Goal: Task Accomplishment & Management: Manage account settings

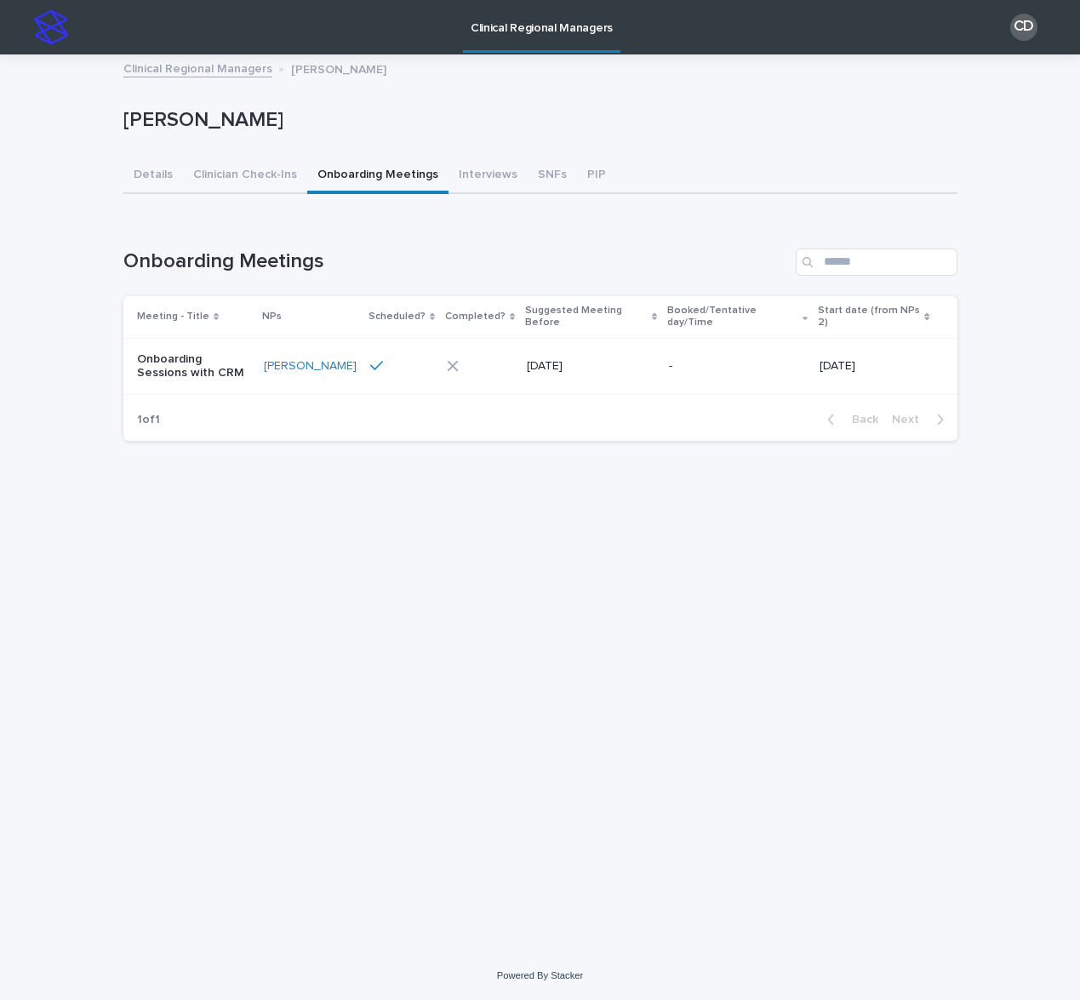
click at [183, 70] on link "Clinical Regional Managers" at bounding box center [197, 68] width 149 height 20
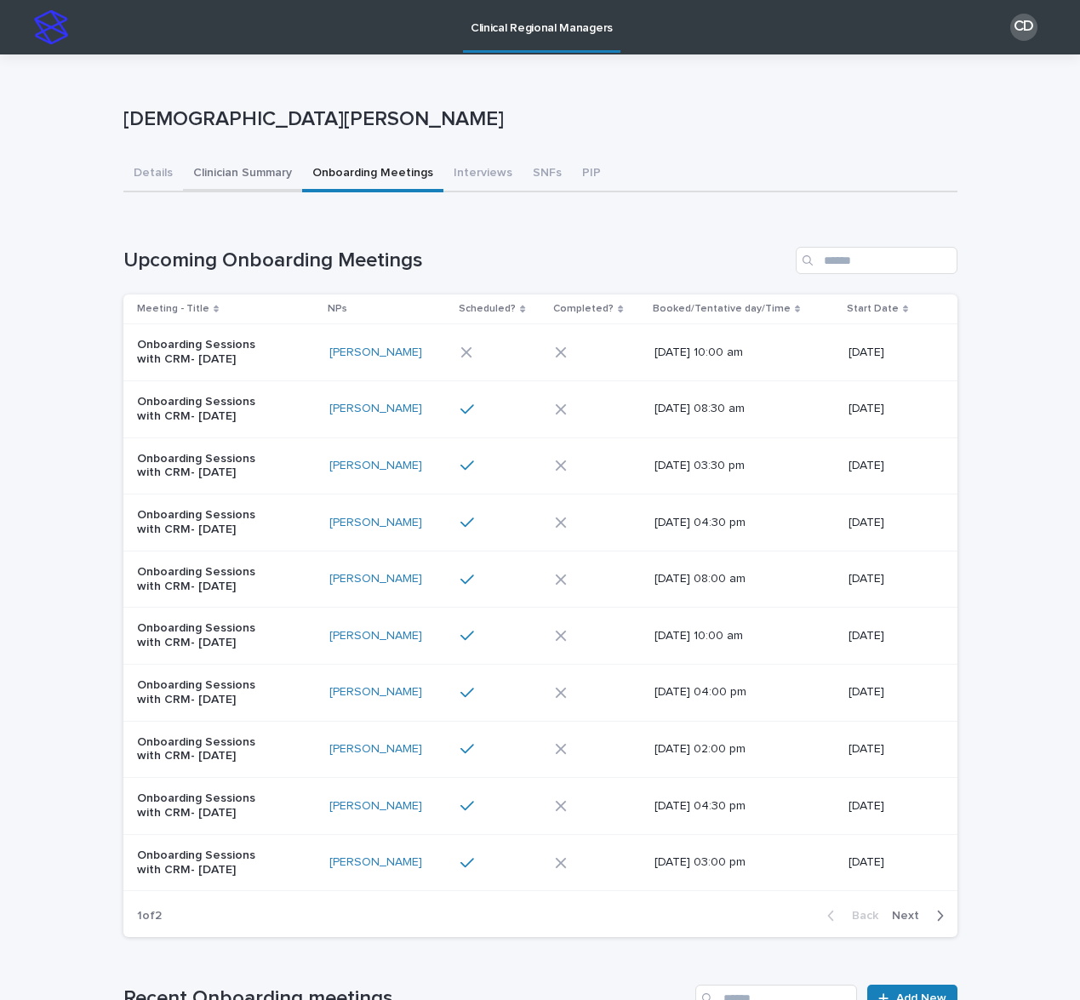
click at [248, 170] on button "Clinician Summary" at bounding box center [242, 175] width 119 height 36
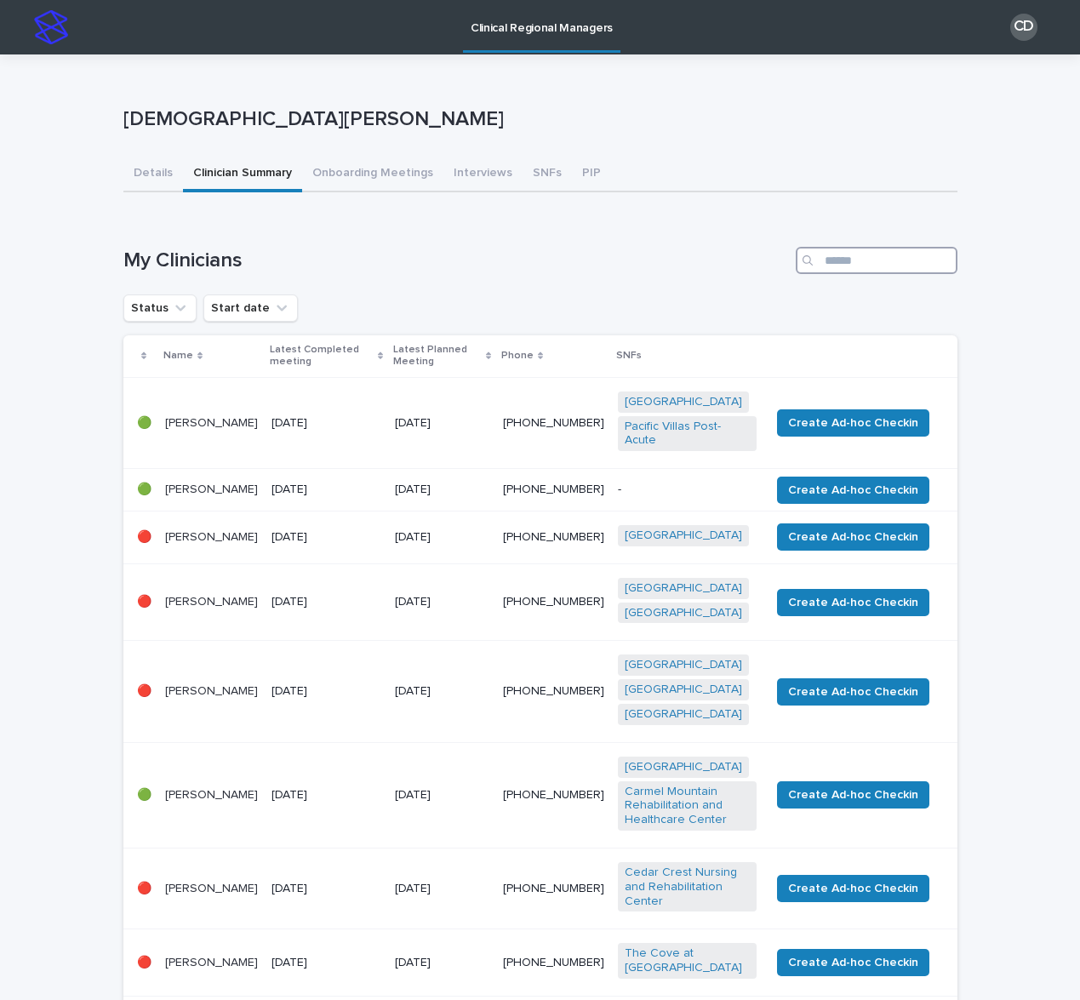
click at [848, 262] on input "Search" at bounding box center [877, 260] width 162 height 27
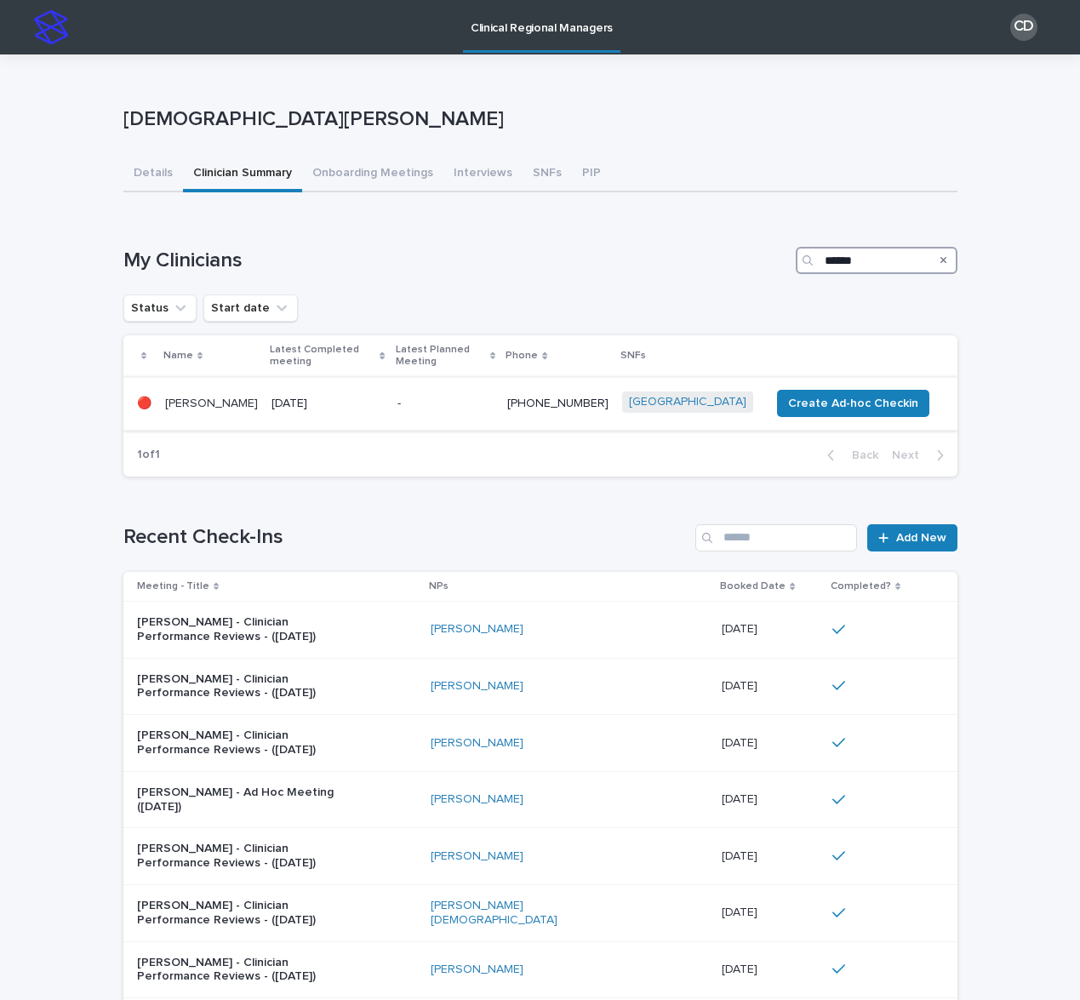
type input "******"
click at [452, 397] on p "-" at bounding box center [445, 404] width 97 height 14
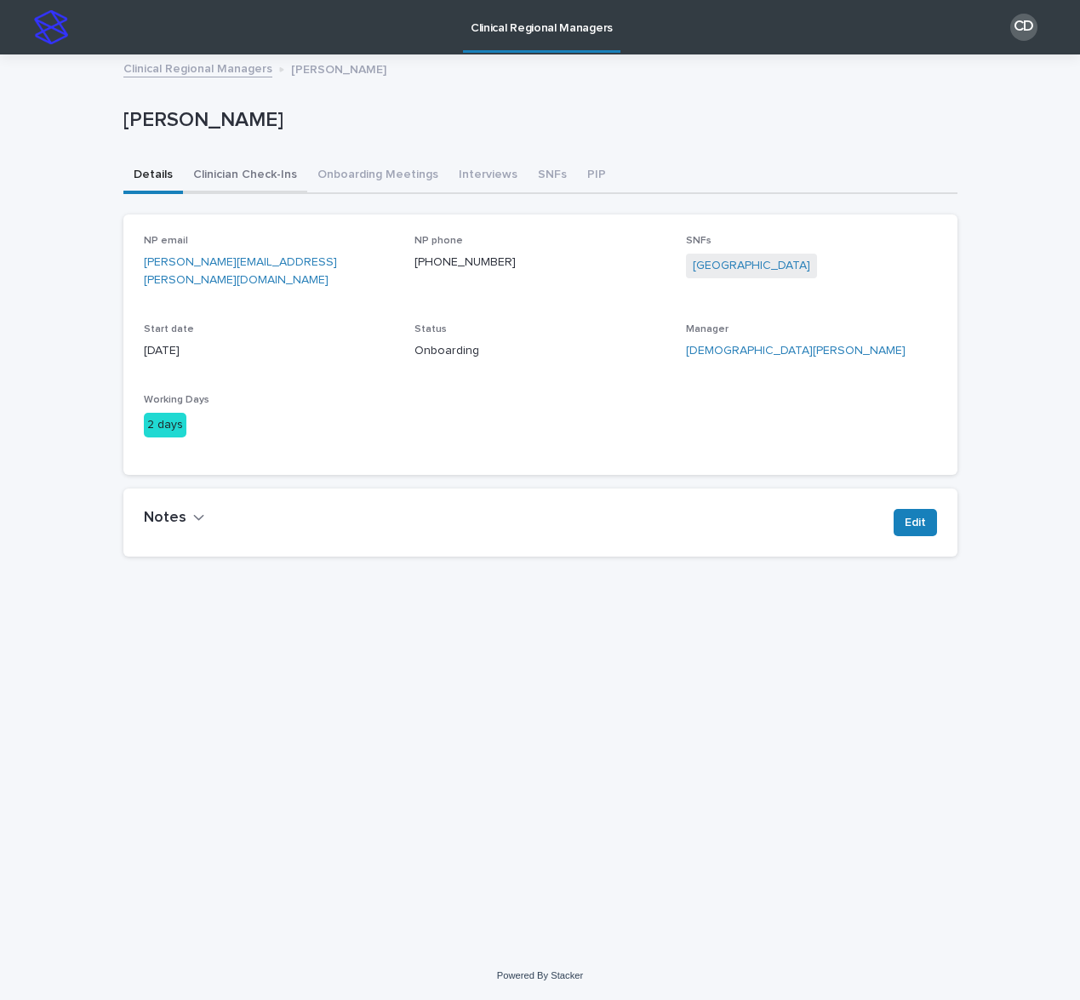
click at [249, 175] on button "Clinician Check-Ins" at bounding box center [245, 176] width 124 height 36
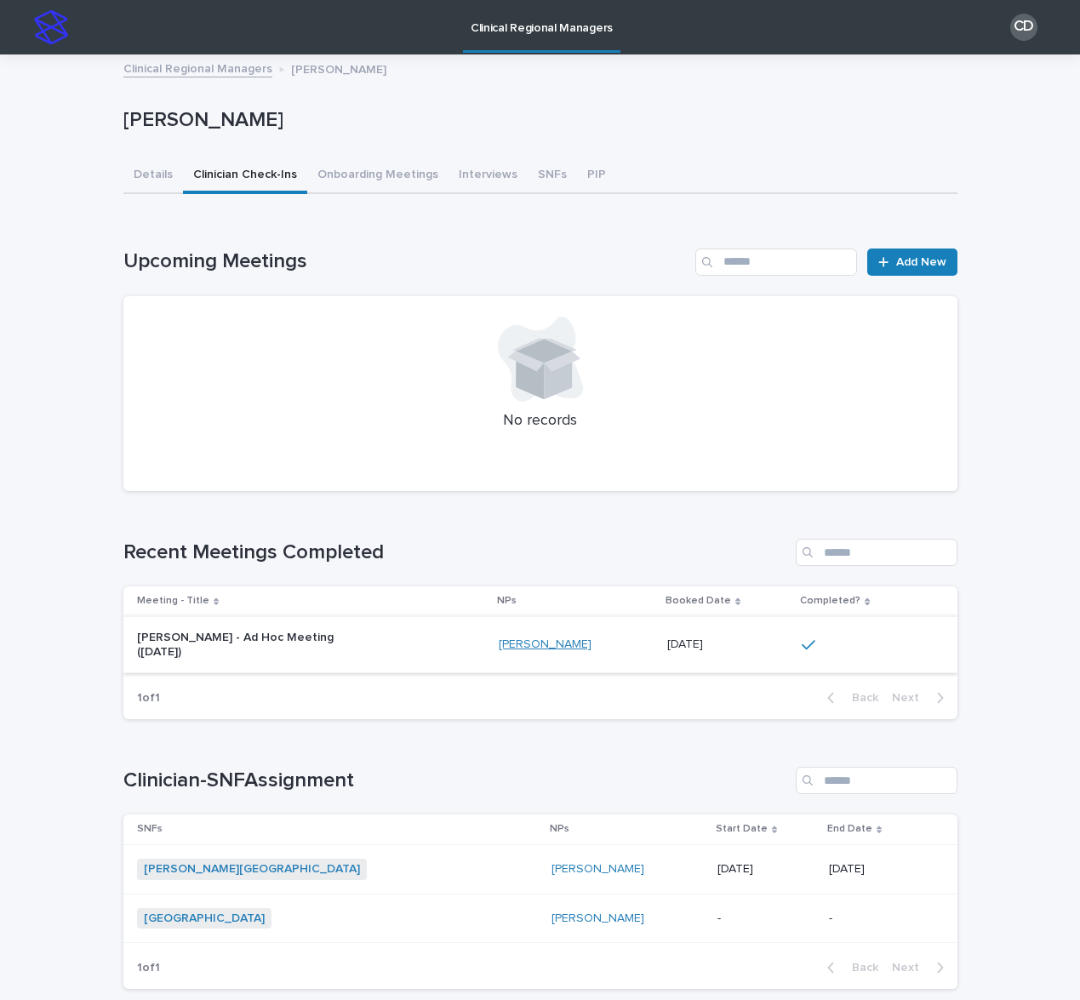
click at [569, 644] on link "[PERSON_NAME]" at bounding box center [545, 644] width 93 height 14
click at [153, 158] on button "Details" at bounding box center [153, 176] width 60 height 36
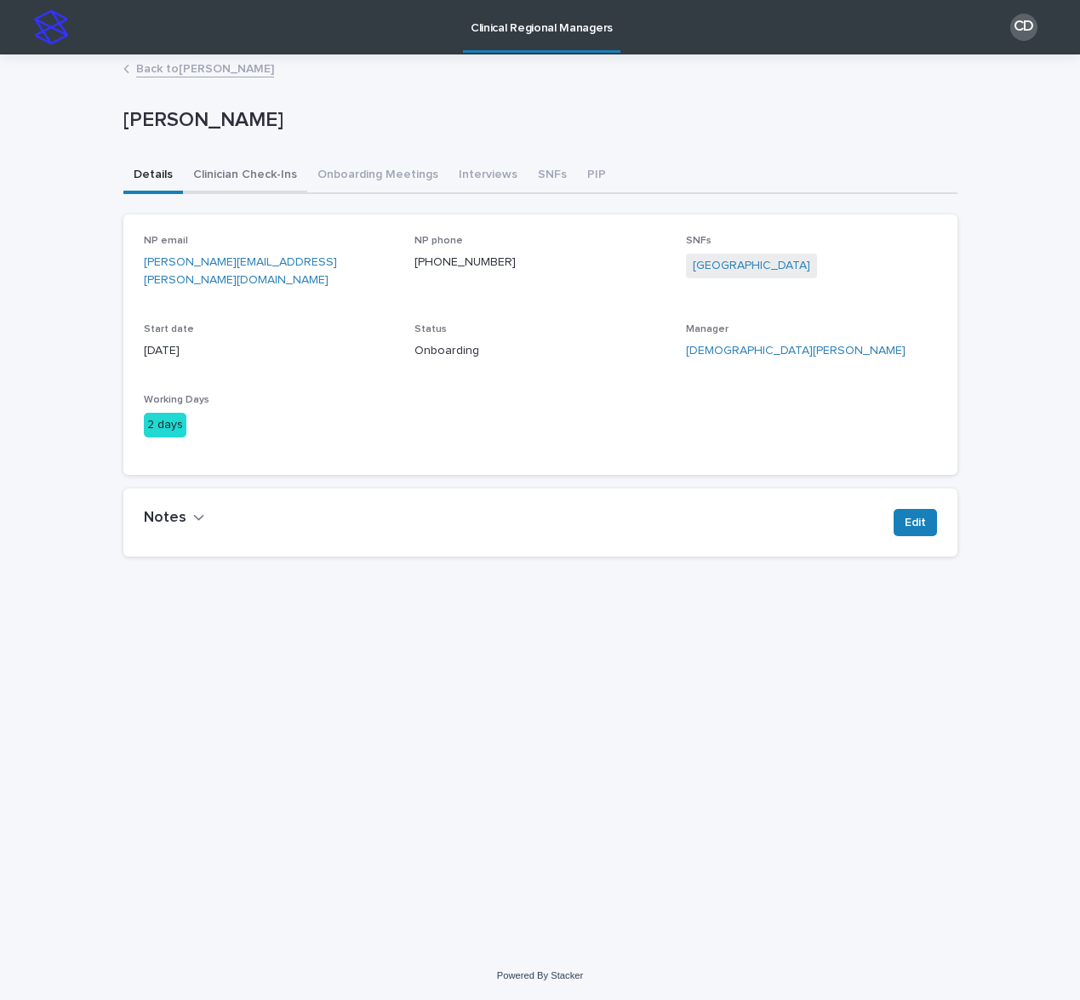
click at [245, 168] on button "Clinician Check-Ins" at bounding box center [245, 176] width 124 height 36
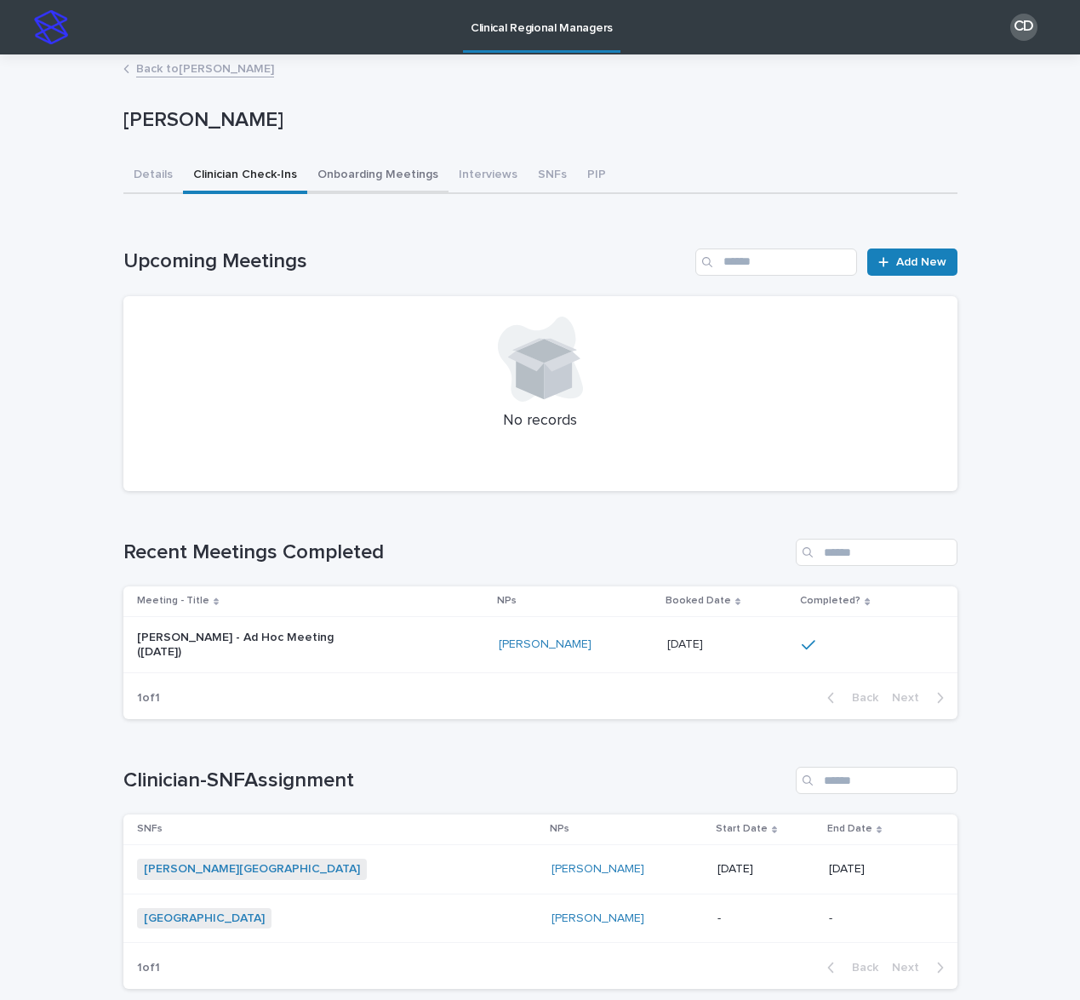
click at [367, 171] on button "Onboarding Meetings" at bounding box center [377, 176] width 141 height 36
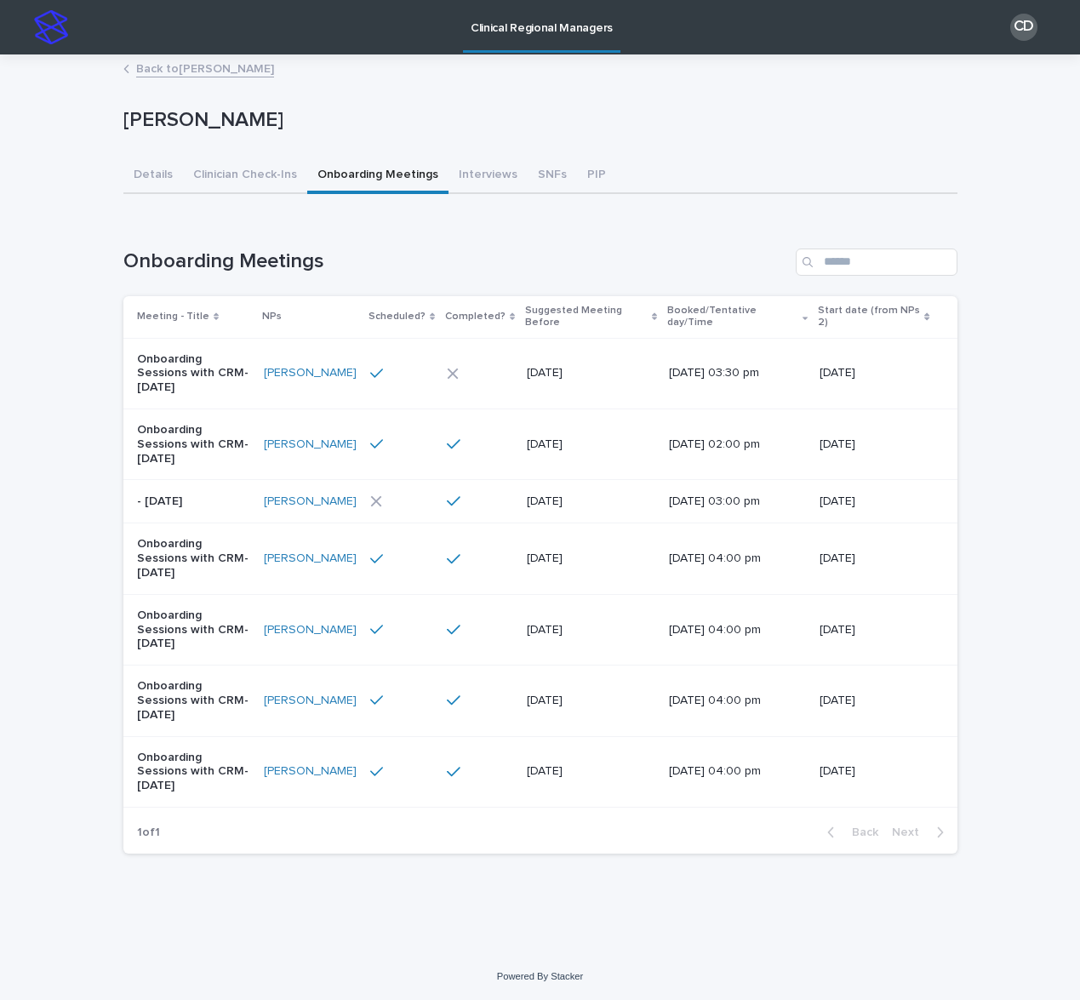
click at [654, 359] on div "[DATE]" at bounding box center [591, 373] width 128 height 28
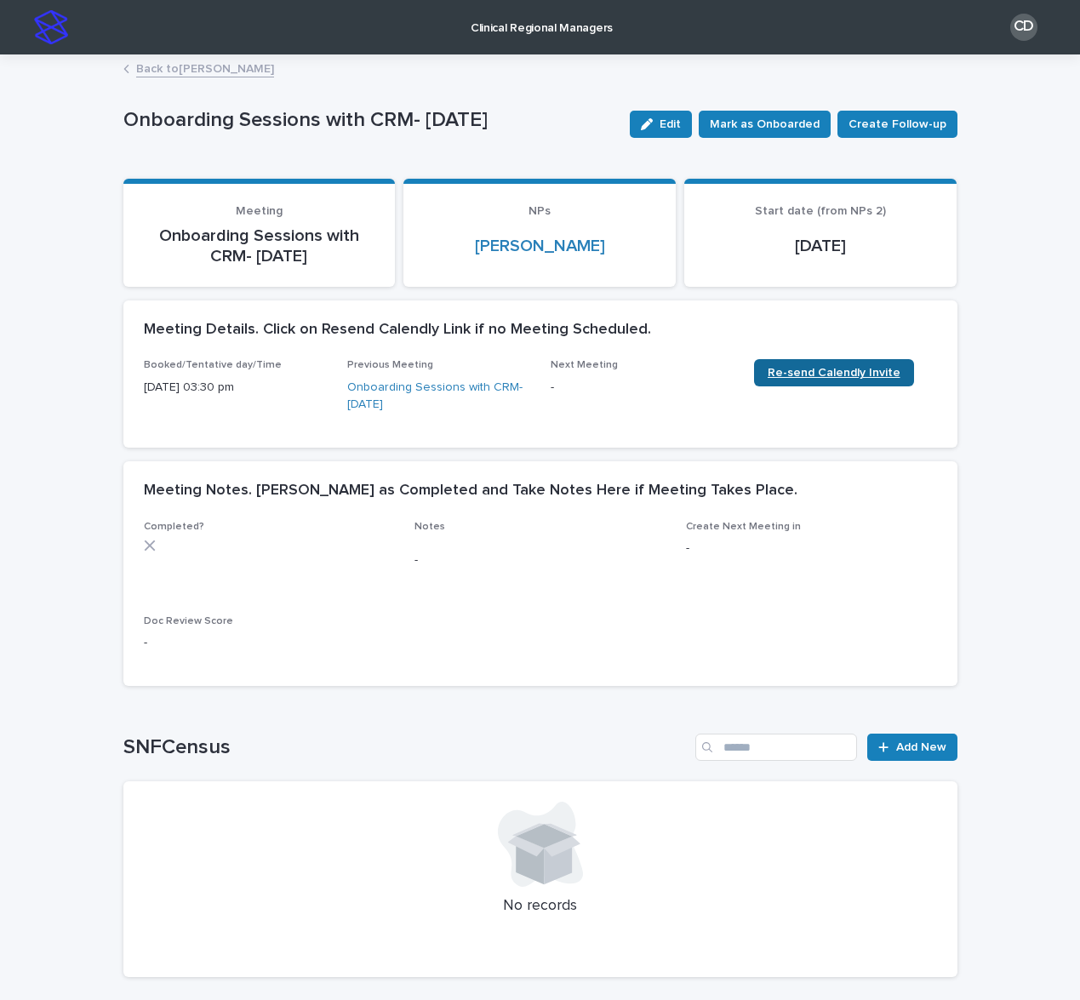
click at [797, 371] on span "Re-send Calendly Invite" at bounding box center [834, 373] width 133 height 12
